Goal: Transaction & Acquisition: Purchase product/service

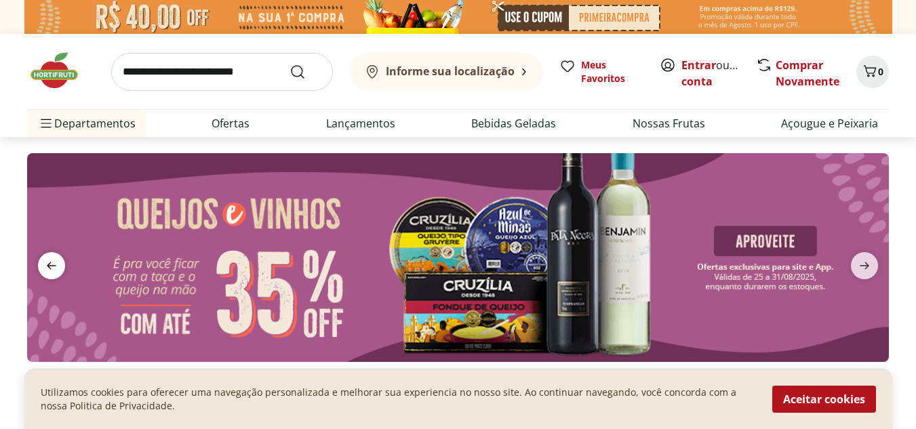
click at [52, 254] on span "previous" at bounding box center [51, 265] width 27 height 27
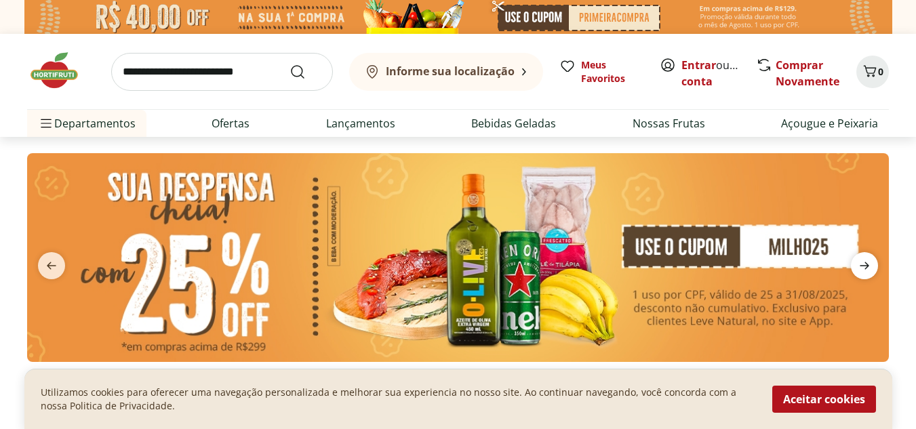
click at [865, 263] on icon "next" at bounding box center [864, 265] width 9 height 7
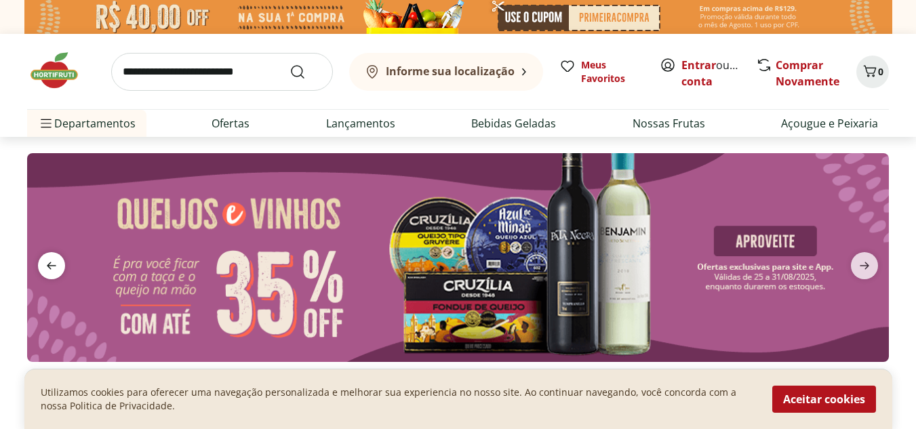
click at [62, 260] on span "previous" at bounding box center [51, 265] width 27 height 27
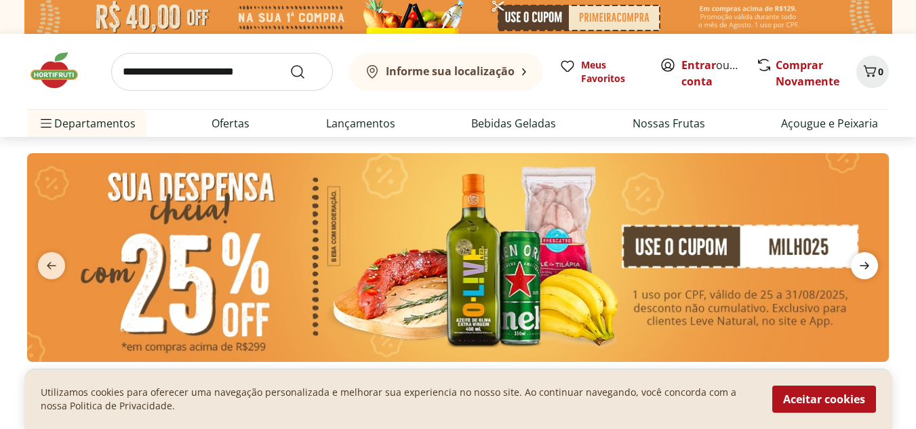
click at [862, 273] on icon "next" at bounding box center [864, 266] width 16 height 16
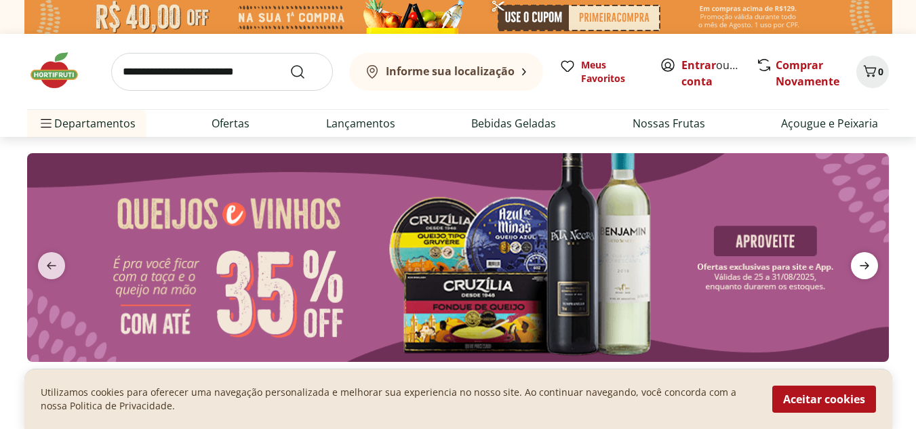
click at [862, 266] on icon "next" at bounding box center [864, 265] width 9 height 7
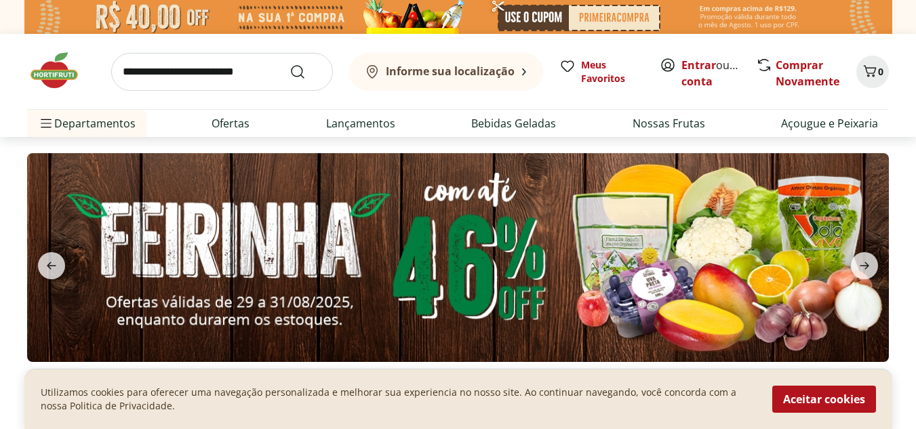
click at [863, 252] on img at bounding box center [458, 257] width 862 height 209
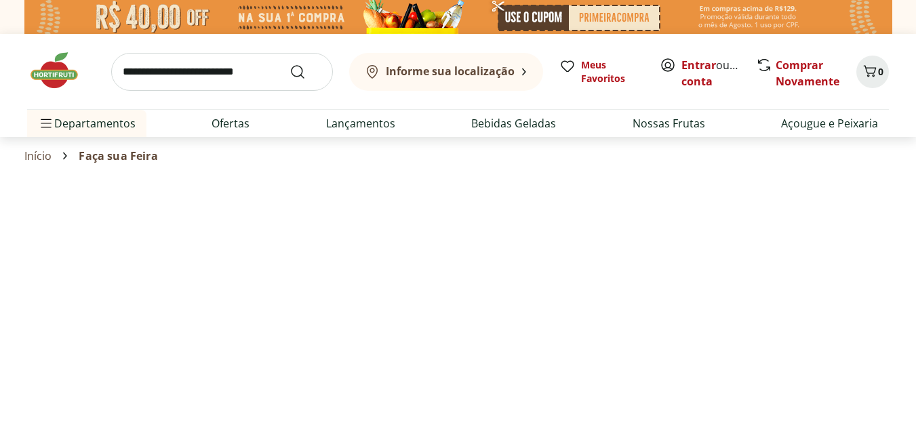
select select "**********"
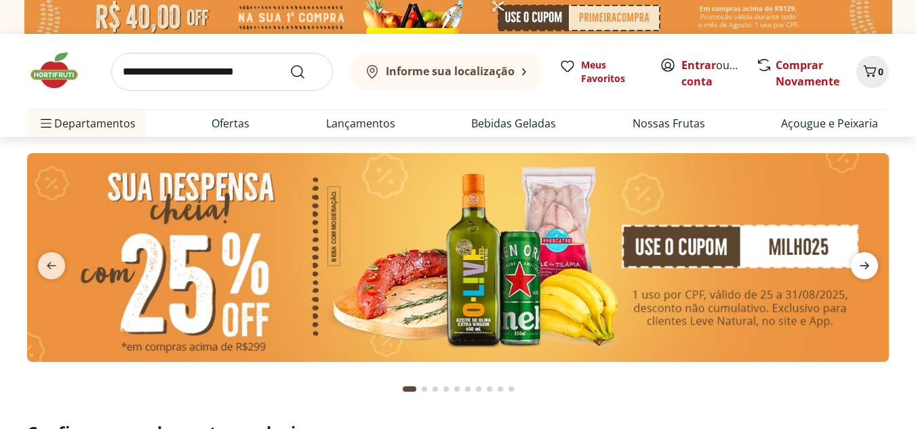
click at [860, 261] on icon "next" at bounding box center [864, 266] width 16 height 16
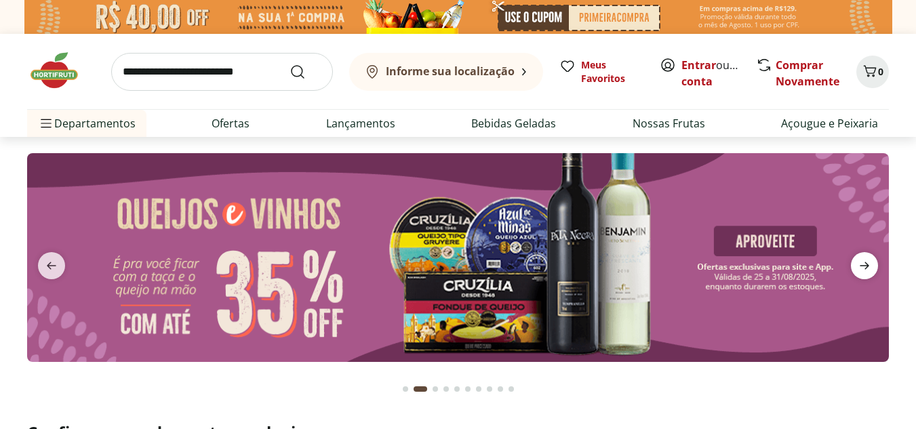
click at [860, 261] on icon "next" at bounding box center [864, 266] width 16 height 16
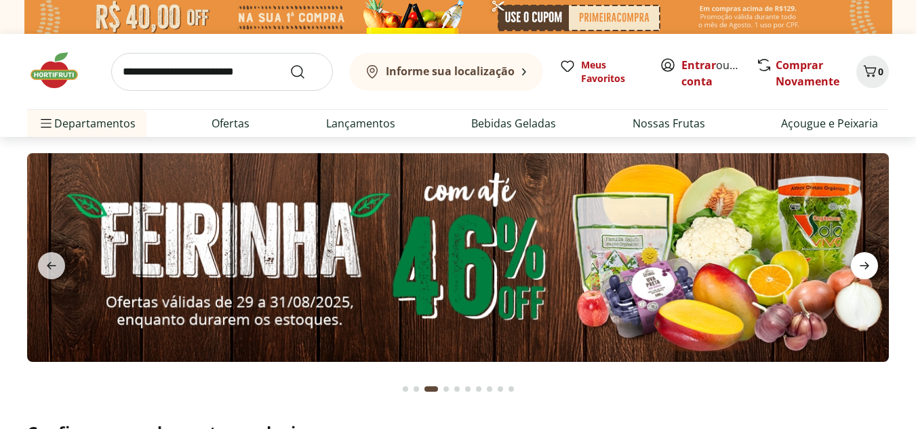
click at [860, 261] on icon "next" at bounding box center [864, 266] width 16 height 16
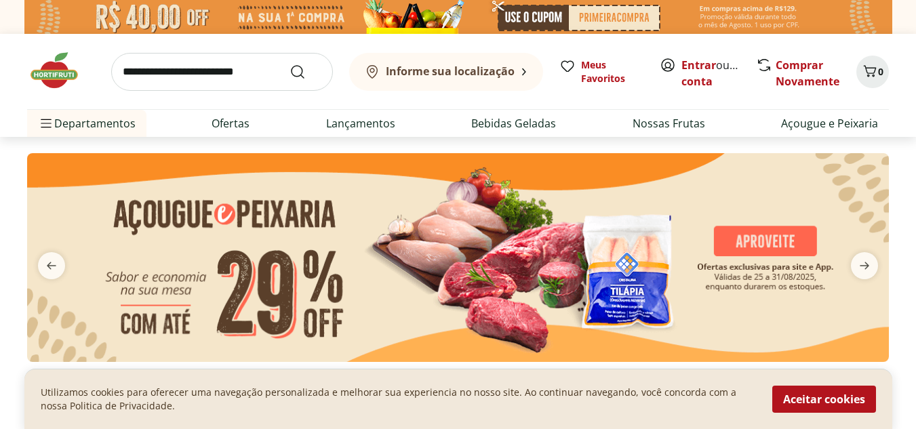
click at [700, 207] on img at bounding box center [458, 257] width 862 height 209
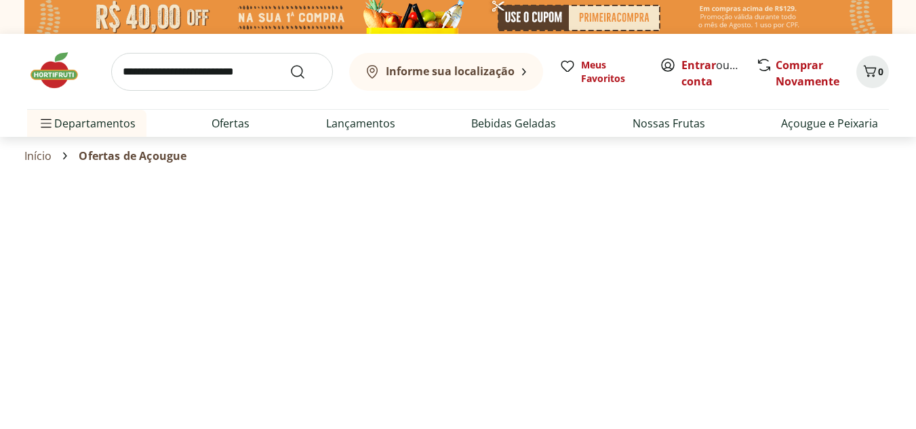
select select "**********"
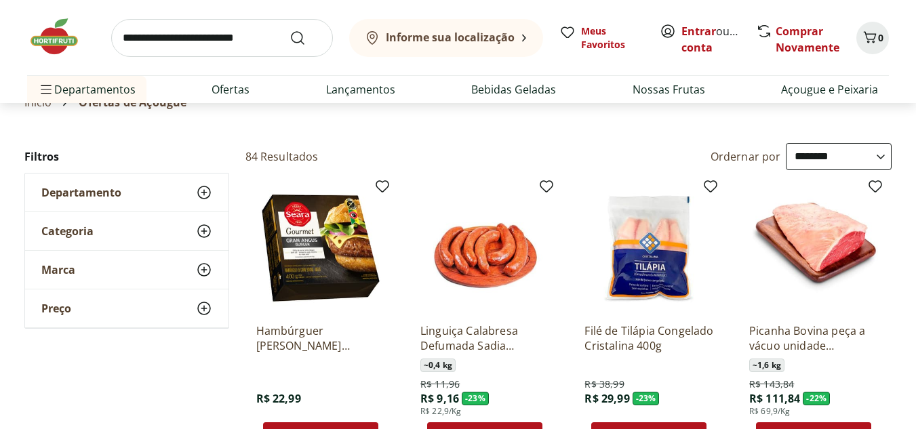
scroll to position [34, 0]
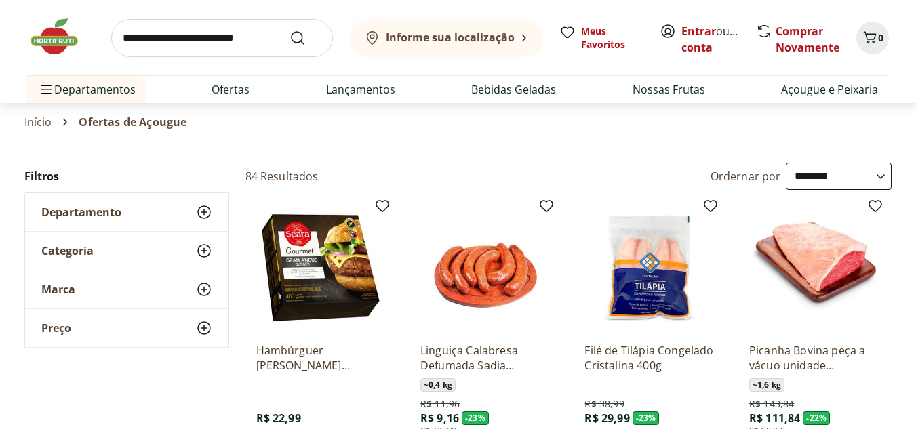
click at [883, 170] on select "**********" at bounding box center [839, 176] width 106 height 27
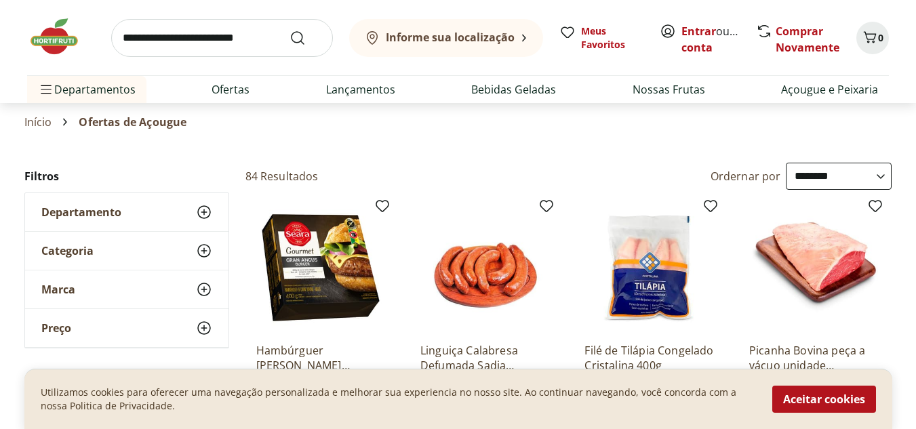
click at [896, 123] on section "Início Ofertas de Açougue" at bounding box center [458, 122] width 916 height 38
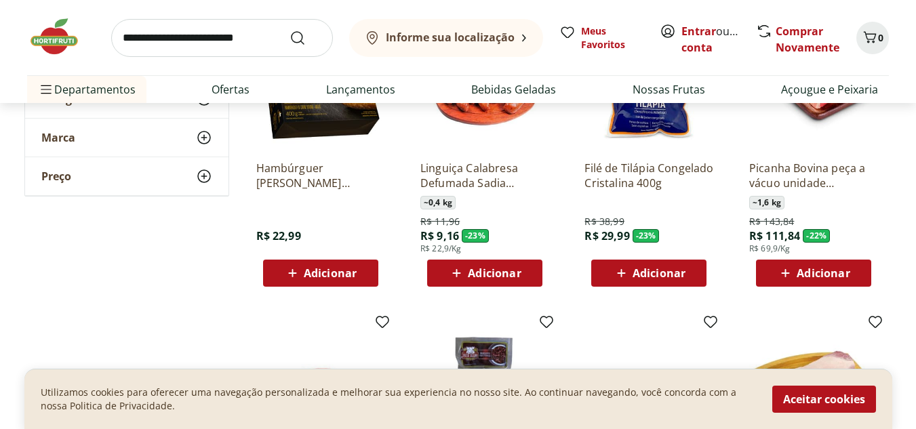
scroll to position [184, 0]
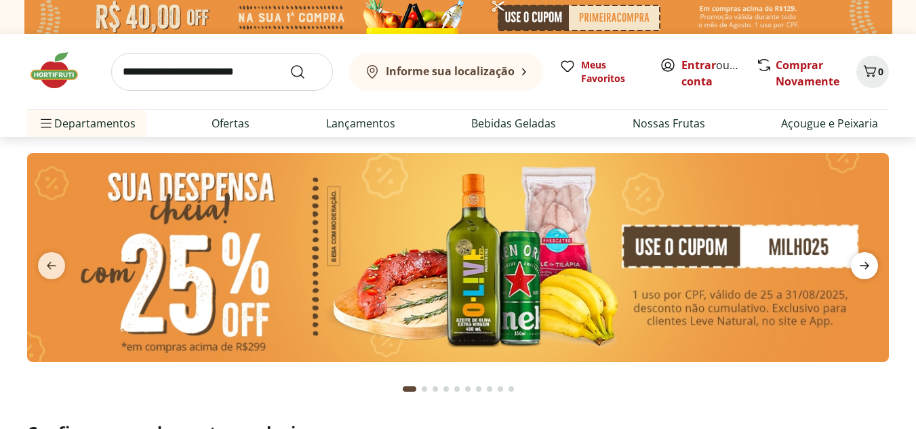
click at [861, 268] on icon "next" at bounding box center [864, 266] width 16 height 16
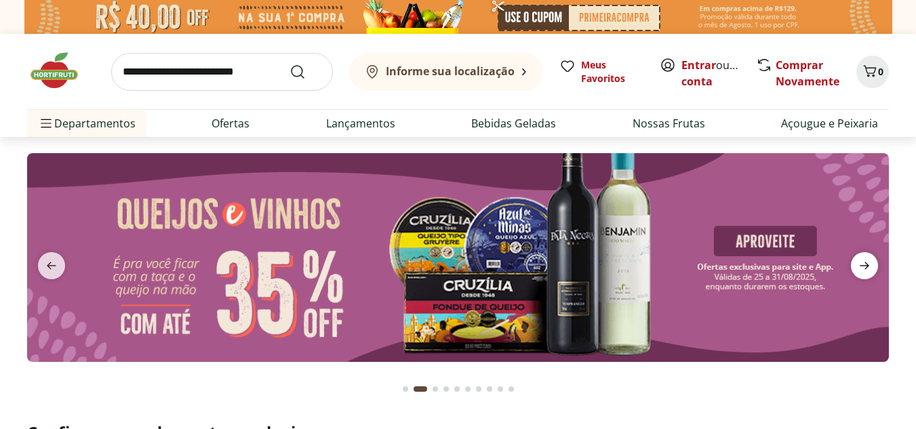
click at [861, 268] on icon "next" at bounding box center [864, 266] width 16 height 16
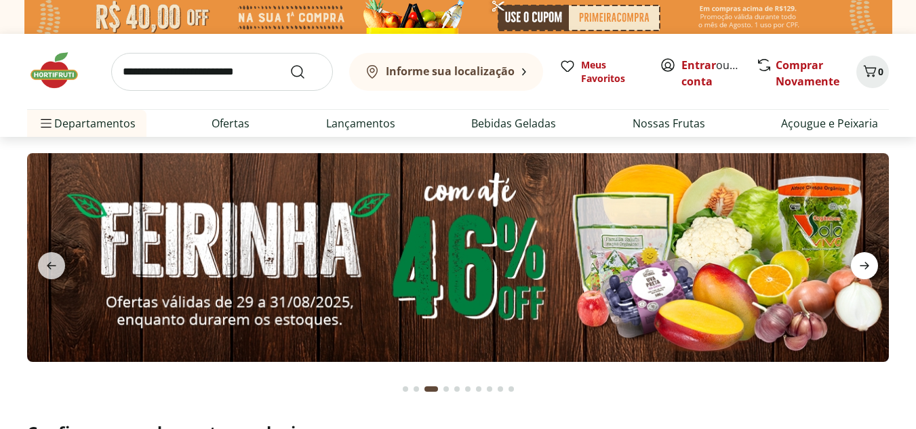
click at [861, 268] on icon "next" at bounding box center [864, 266] width 16 height 16
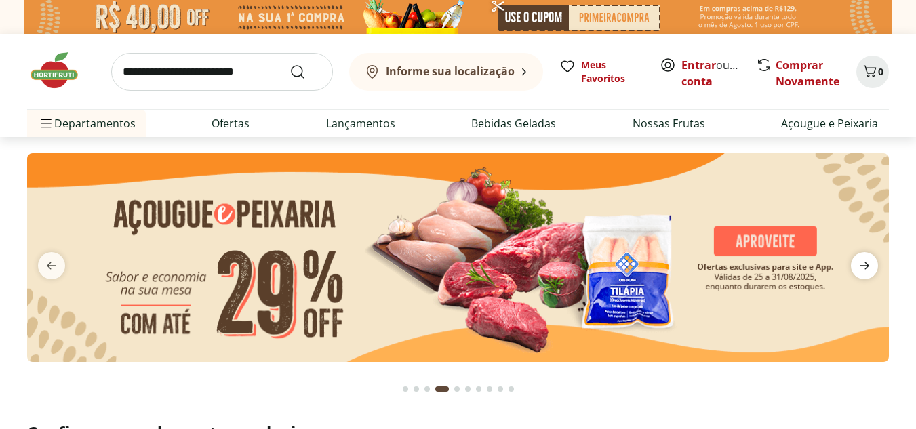
click at [861, 268] on icon "next" at bounding box center [864, 266] width 16 height 16
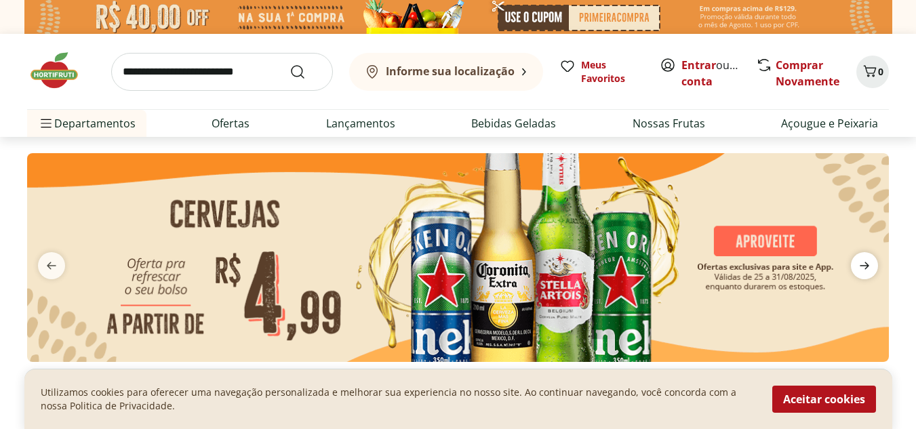
click at [861, 268] on icon "next" at bounding box center [864, 266] width 16 height 16
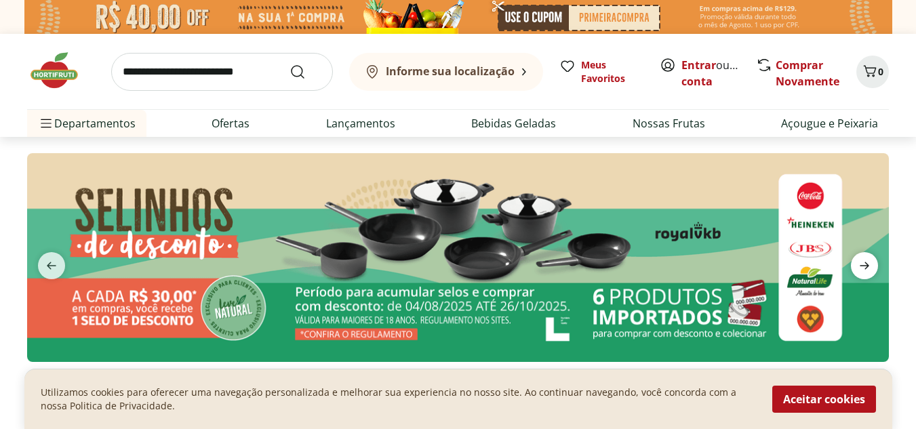
click at [861, 268] on icon "next" at bounding box center [864, 266] width 16 height 16
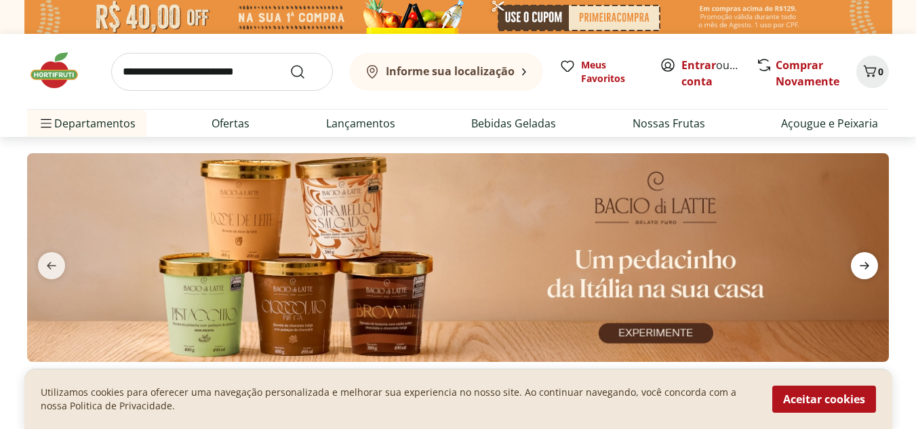
click at [861, 268] on icon "next" at bounding box center [864, 266] width 16 height 16
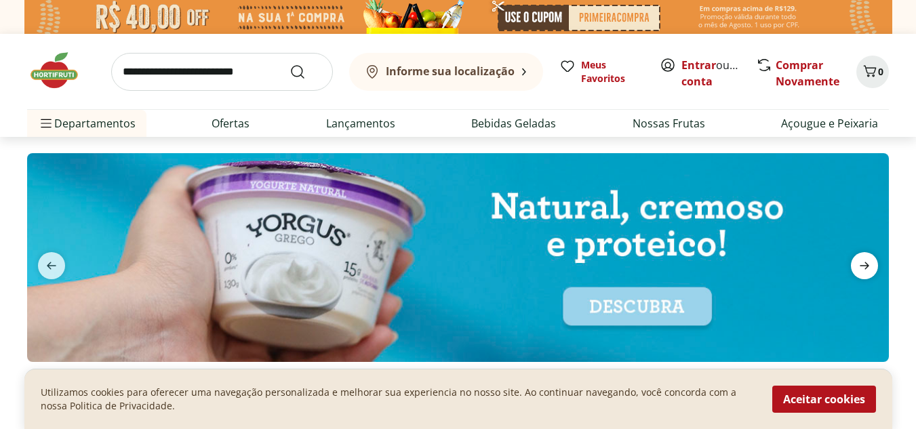
click at [861, 268] on icon "next" at bounding box center [864, 266] width 16 height 16
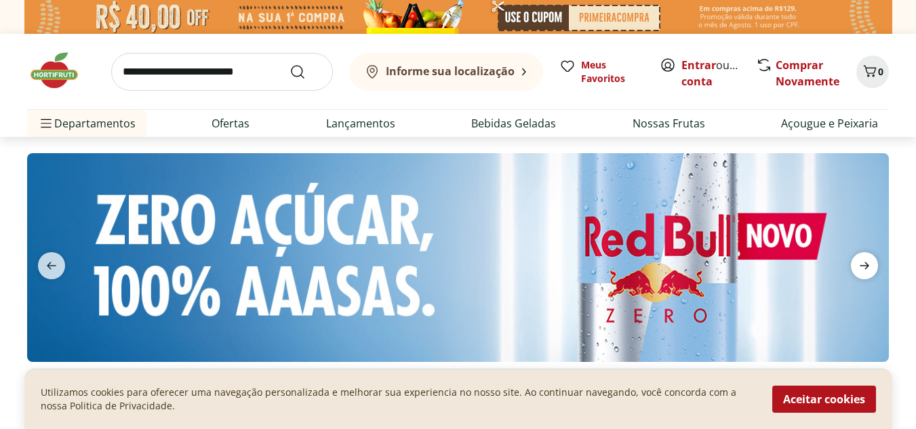
click at [861, 268] on icon "next" at bounding box center [864, 266] width 16 height 16
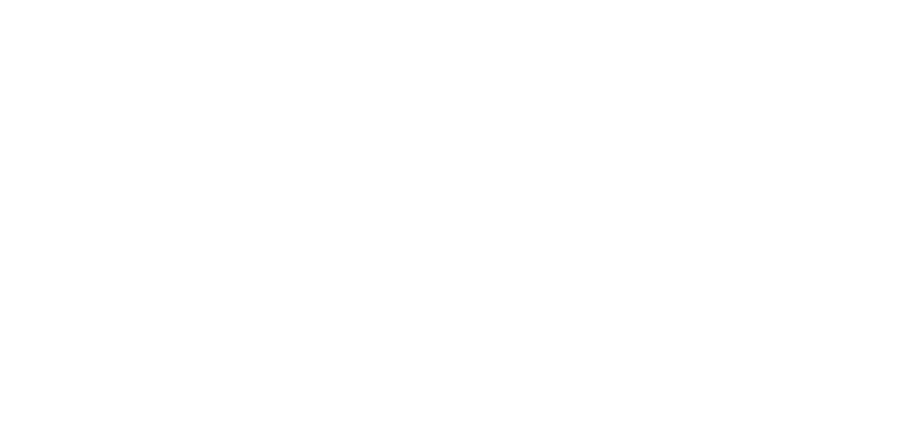
select select "**********"
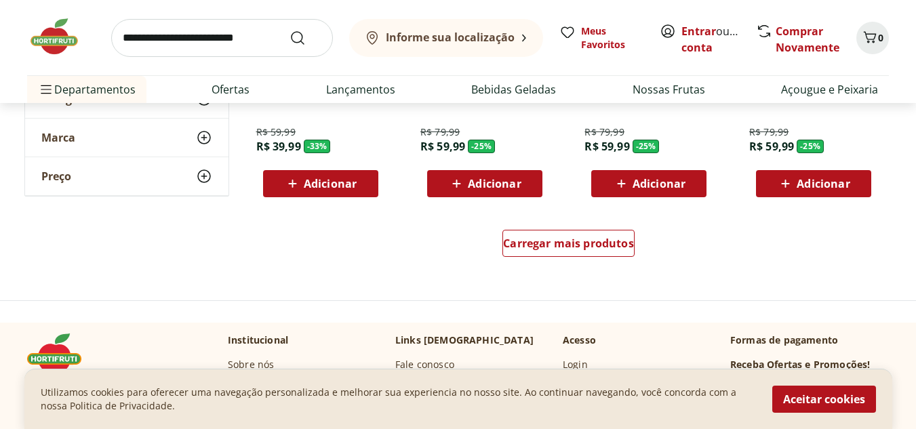
scroll to position [942, 0]
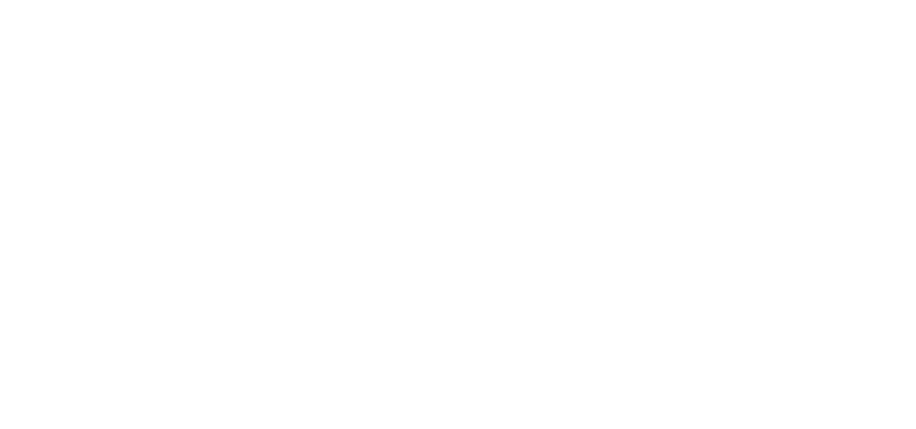
select select "**********"
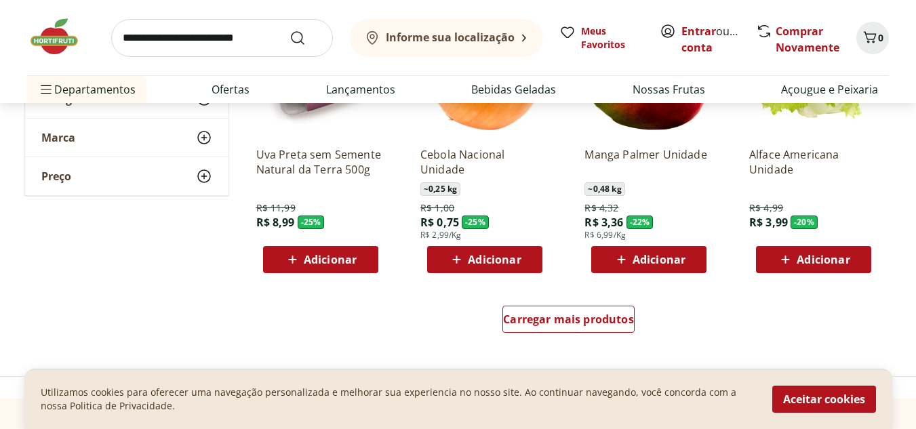
scroll to position [846, 0]
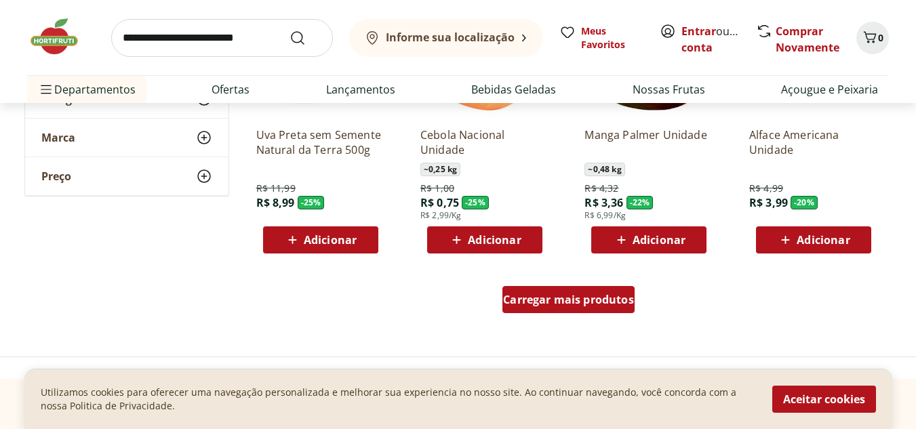
click at [567, 302] on span "Carregar mais produtos" at bounding box center [568, 299] width 131 height 11
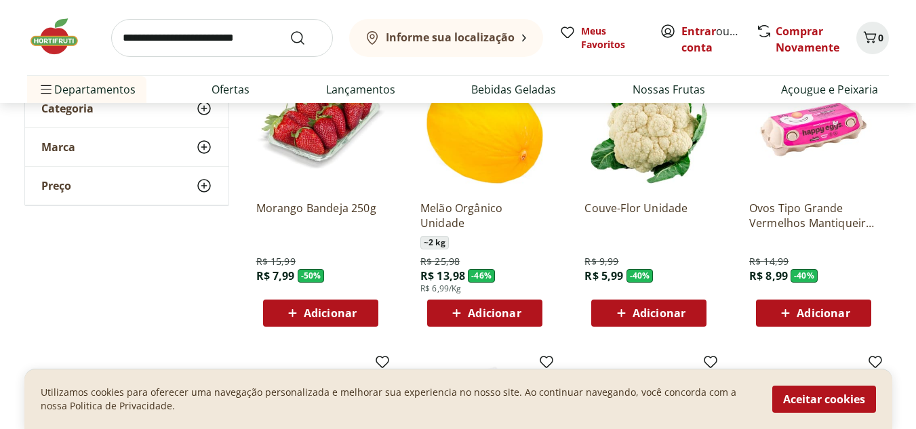
scroll to position [0, 0]
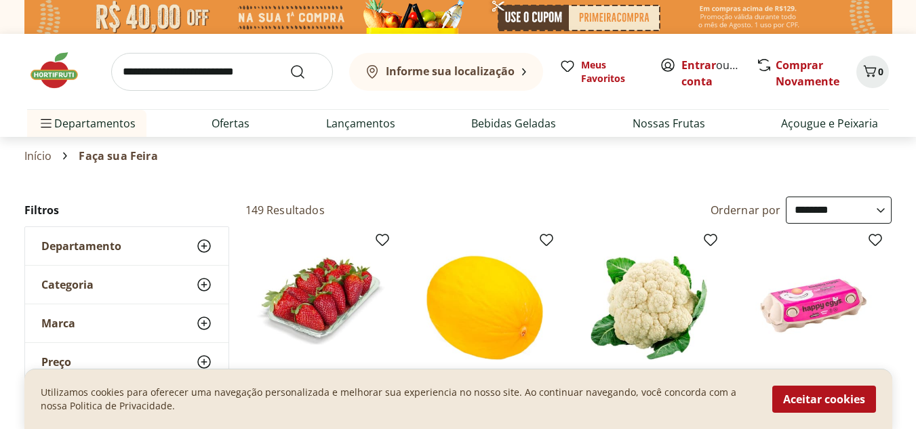
click at [45, 60] on img at bounding box center [61, 70] width 68 height 41
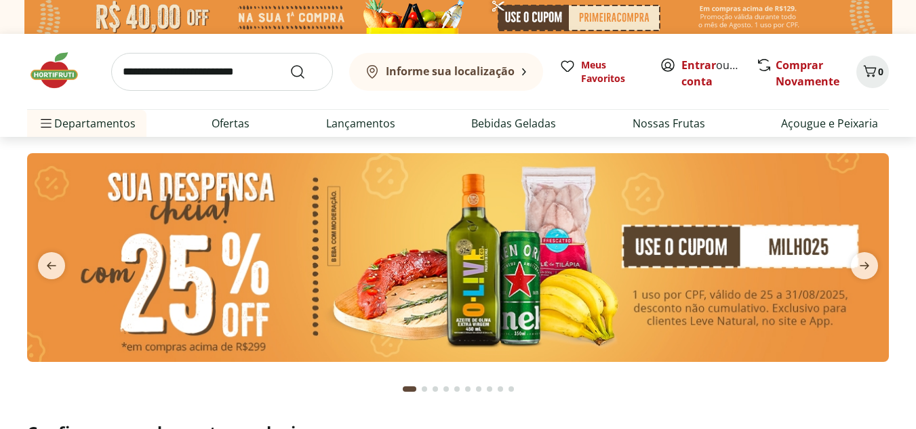
click at [521, 63] on button "Informe sua localização" at bounding box center [446, 72] width 194 height 38
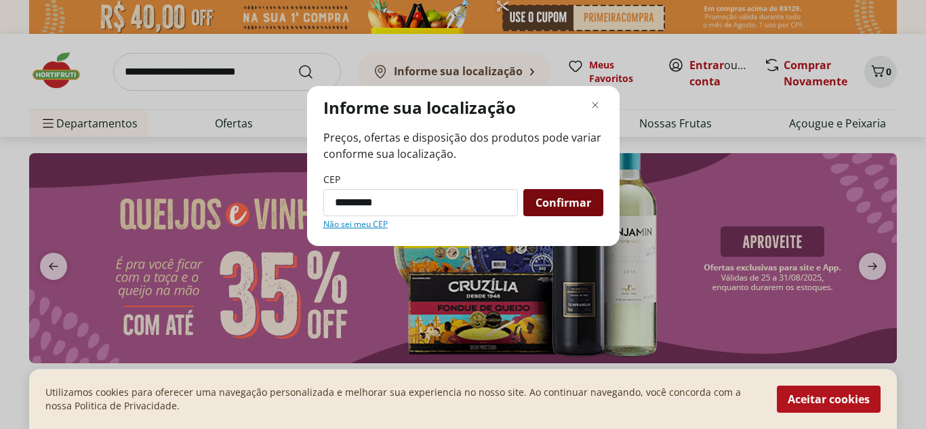
type input "*********"
click at [582, 203] on span "Confirmar" at bounding box center [564, 202] width 56 height 11
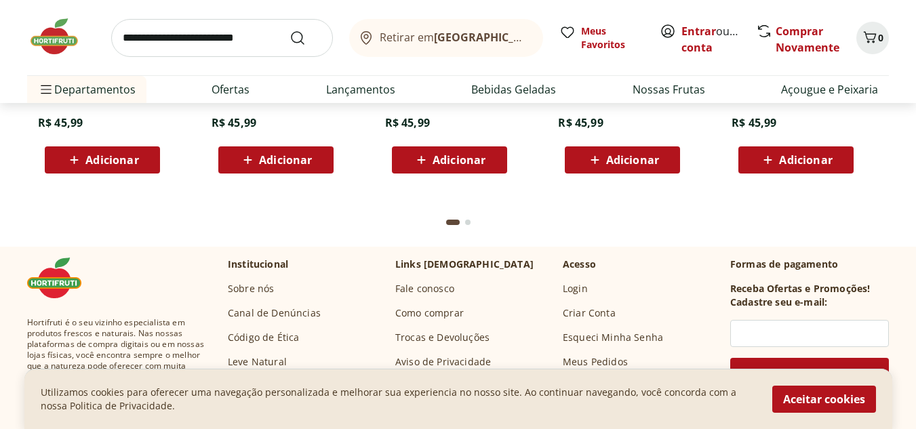
scroll to position [3065, 0]
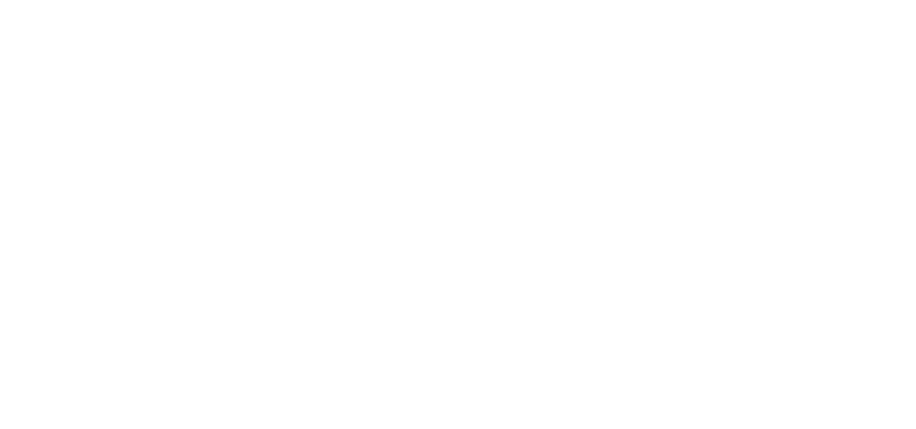
select select "**********"
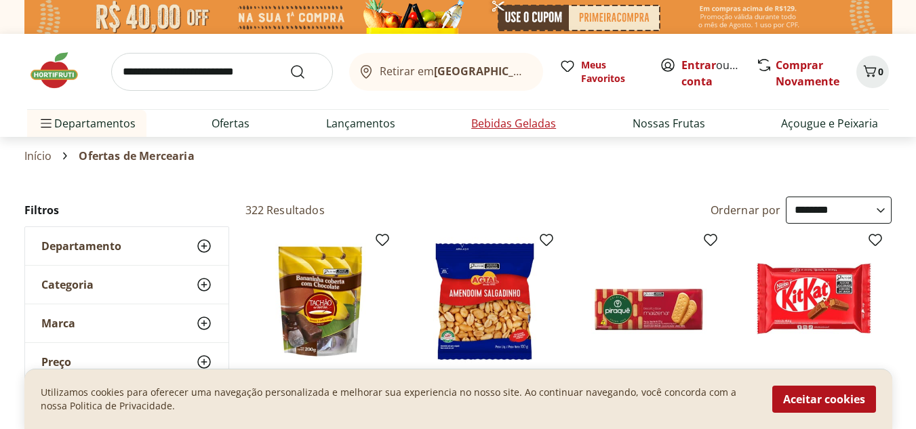
click at [523, 118] on link "Bebidas Geladas" at bounding box center [513, 123] width 85 height 16
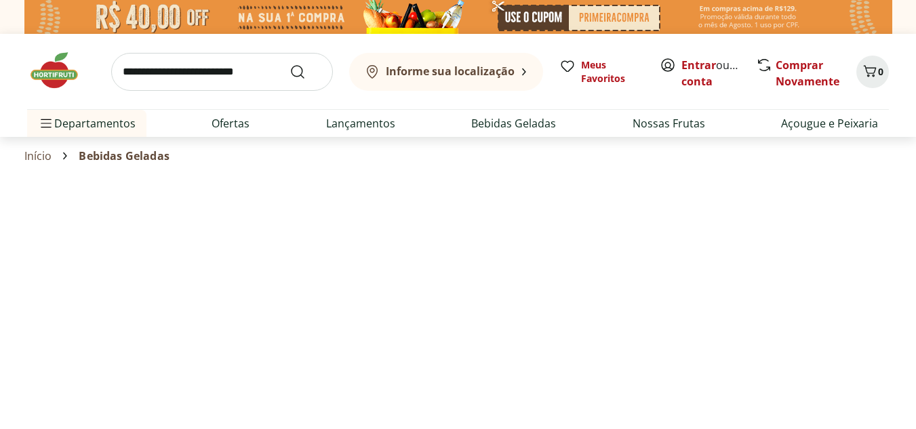
select select "**********"
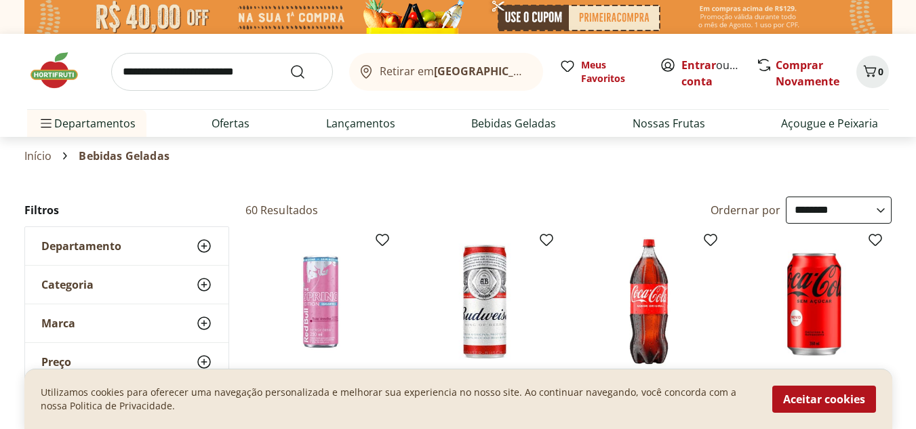
click at [62, 62] on img at bounding box center [61, 70] width 68 height 41
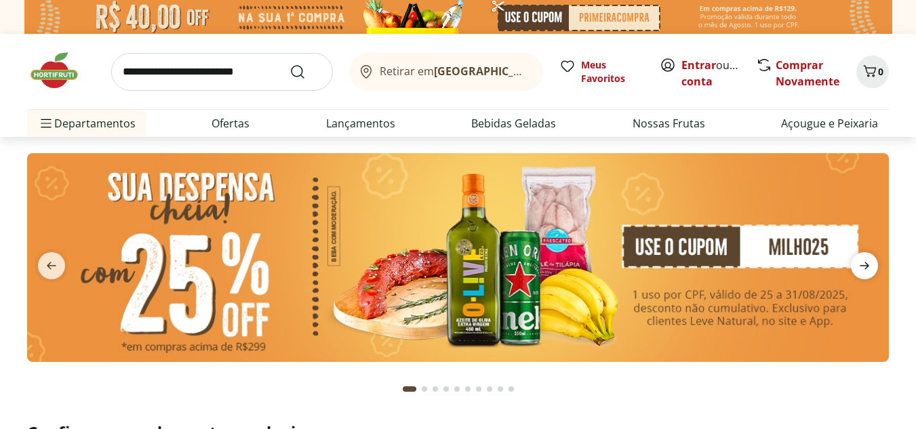
click at [862, 262] on icon "next" at bounding box center [864, 266] width 16 height 16
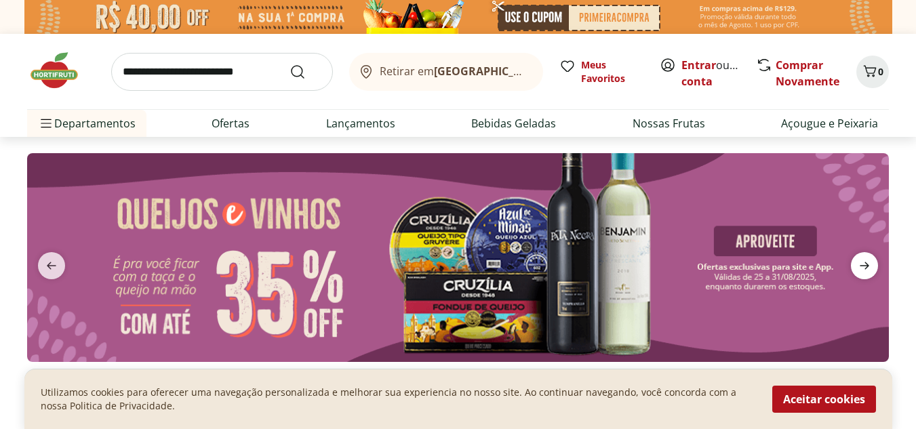
click at [862, 262] on icon "next" at bounding box center [864, 266] width 16 height 16
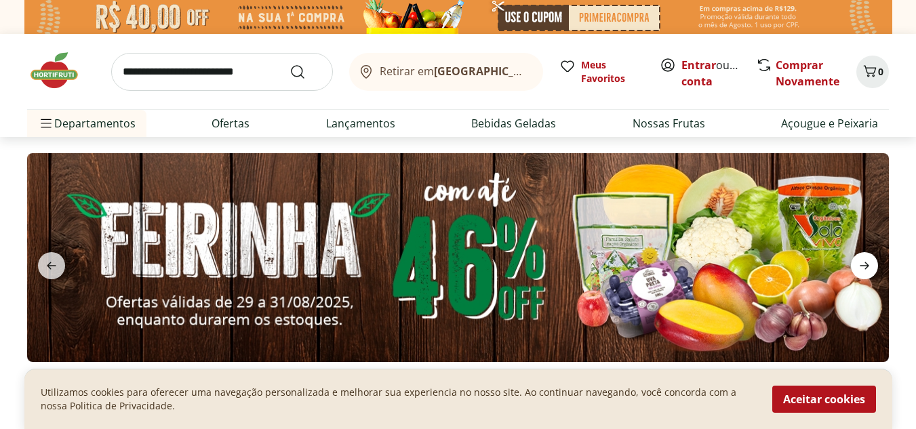
click at [862, 262] on icon "next" at bounding box center [864, 266] width 16 height 16
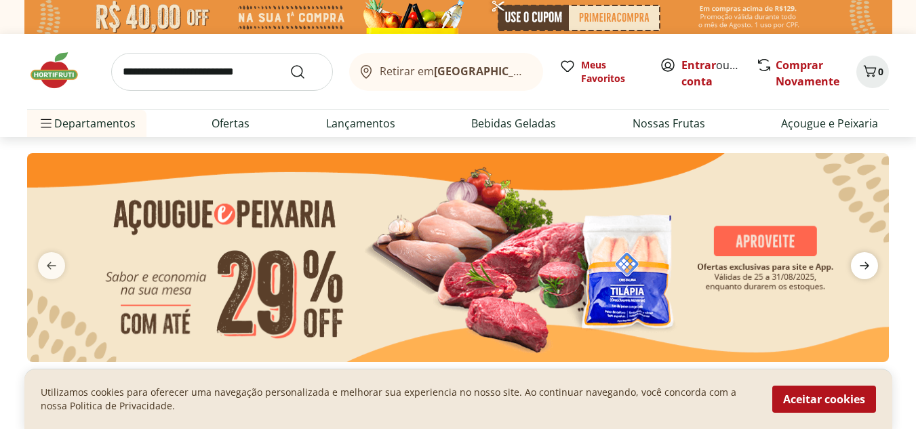
click at [862, 262] on icon "next" at bounding box center [864, 266] width 16 height 16
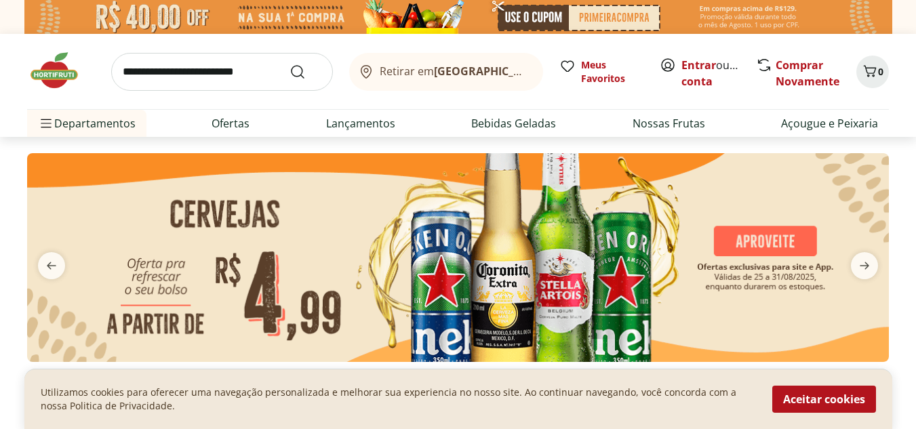
click at [605, 238] on img at bounding box center [458, 257] width 862 height 209
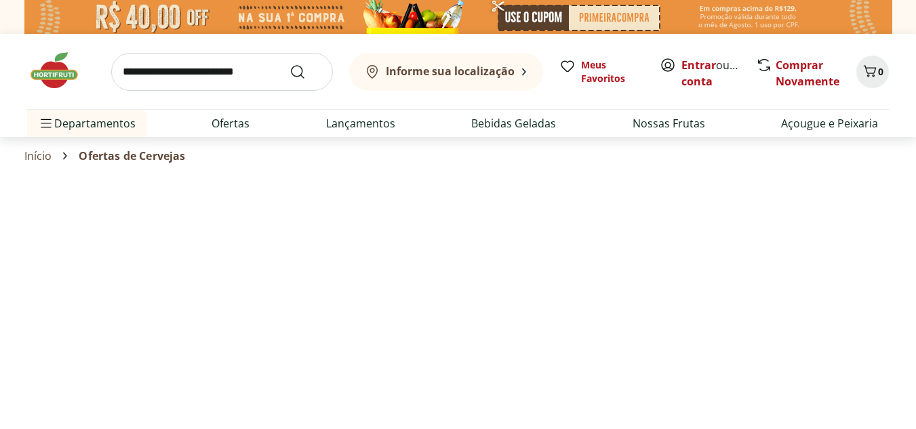
select select "**********"
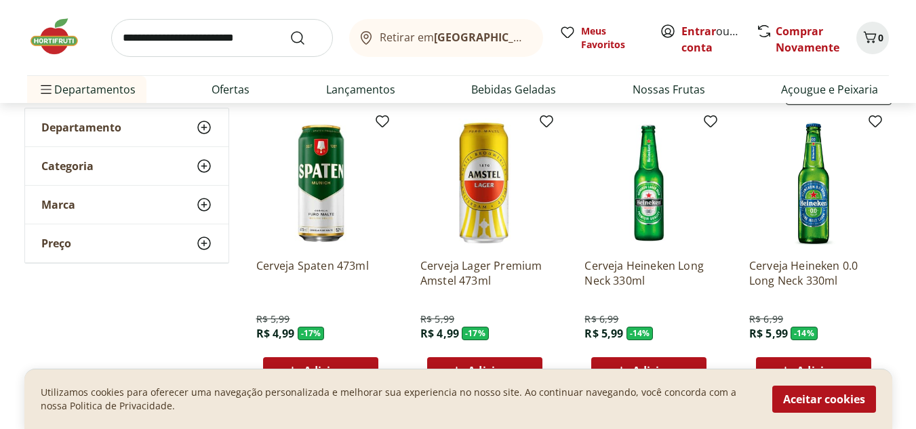
scroll to position [174, 0]
